Goal: Information Seeking & Learning: Find contact information

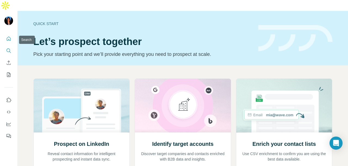
click at [8, 48] on icon "Search" at bounding box center [8, 50] width 5 height 5
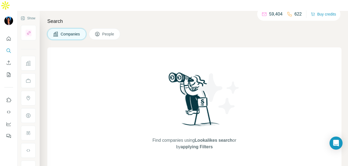
click at [115, 31] on span "People" at bounding box center [108, 33] width 13 height 5
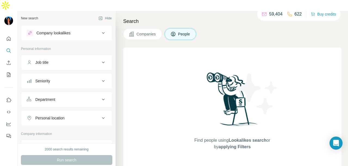
click at [165, 28] on button "People" at bounding box center [181, 33] width 32 height 11
click at [53, 56] on button "Job title" at bounding box center [66, 62] width 91 height 13
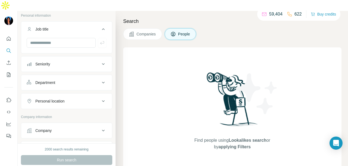
scroll to position [54, 0]
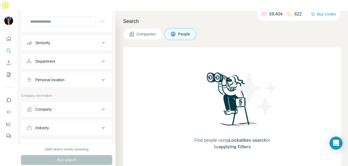
click at [60, 58] on div "Department" at bounding box center [63, 60] width 73 height 5
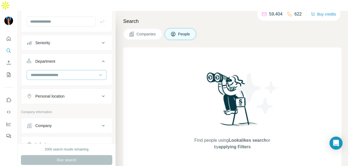
click at [54, 72] on input at bounding box center [63, 75] width 67 height 6
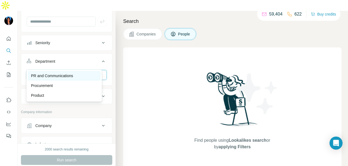
type input "**"
click at [46, 78] on div "PR and Communications" at bounding box center [64, 76] width 73 height 10
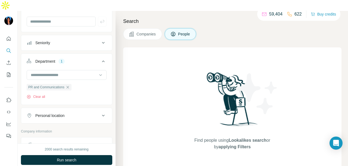
click at [54, 113] on div "Personal location" at bounding box center [49, 115] width 29 height 5
click at [51, 124] on input "text" at bounding box center [67, 129] width 80 height 10
type input "****"
click at [91, 131] on div "🇸🇬 [GEOGRAPHIC_DATA]" at bounding box center [64, 131] width 66 height 7
click at [101, 155] on button "Run search" at bounding box center [66, 160] width 91 height 10
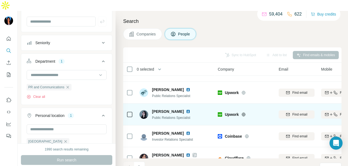
scroll to position [82, 0]
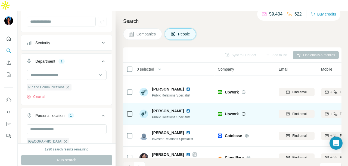
click at [186, 108] on img at bounding box center [188, 110] width 4 height 4
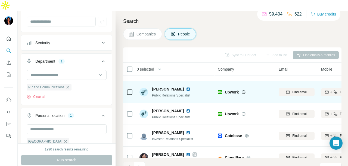
click at [186, 87] on img at bounding box center [188, 89] width 4 height 4
